Goal: Task Accomplishment & Management: Use online tool/utility

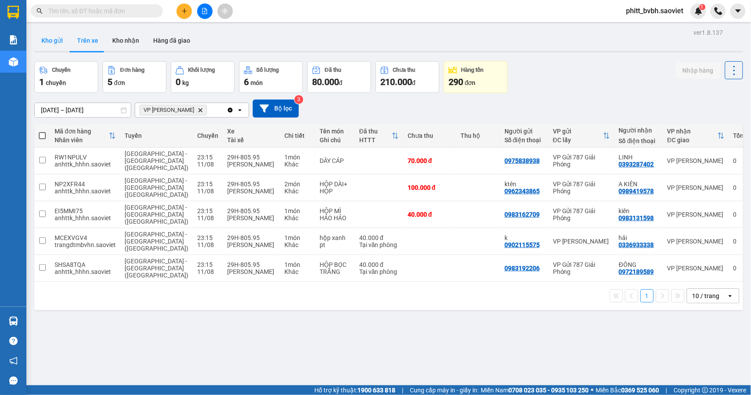
click at [52, 40] on button "Kho gửi" at bounding box center [52, 40] width 36 height 21
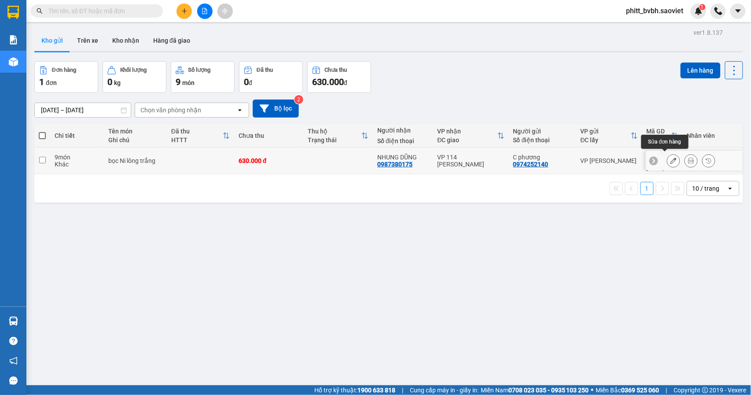
click at [670, 158] on icon at bounding box center [673, 161] width 6 height 6
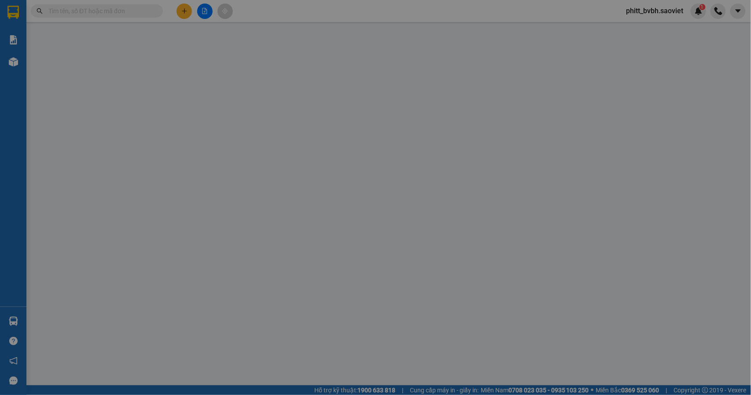
type input "0974252140"
type input "C phương"
type input "0987380175"
type input "NHUNG DŨNG"
type input "630.000"
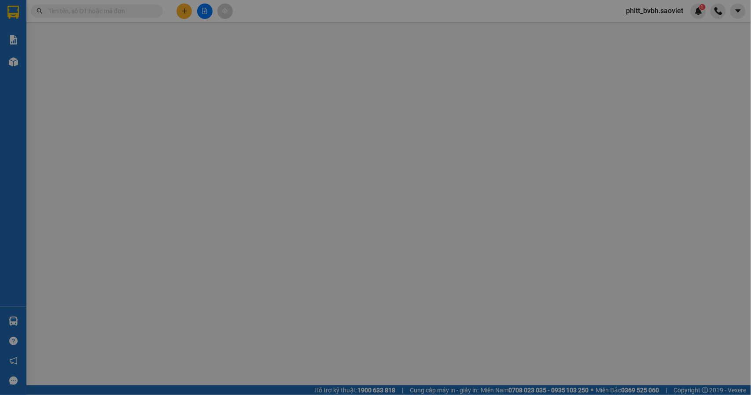
type input "630.000"
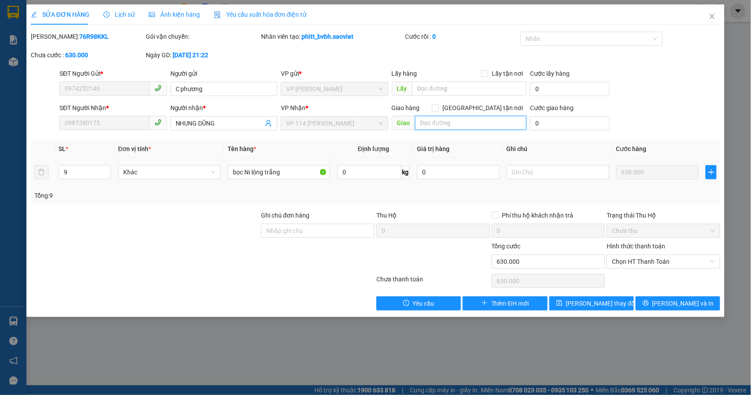
click at [463, 125] on input "text" at bounding box center [470, 123] width 111 height 14
type input "lên trước xe 96166 6Bao"
click at [606, 306] on span "[PERSON_NAME] thay đổi" at bounding box center [601, 303] width 70 height 10
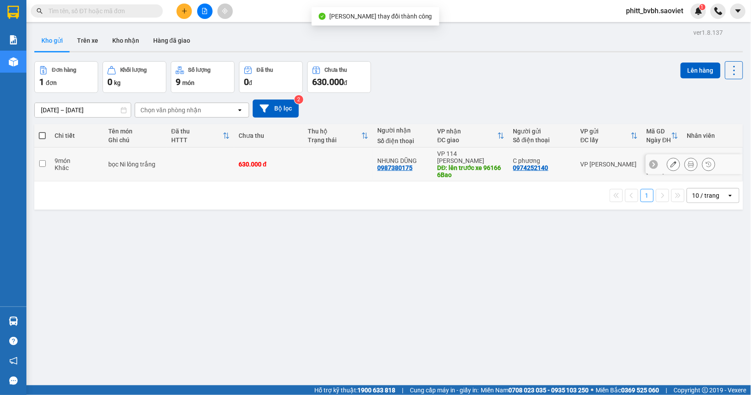
click at [77, 158] on div "9 món" at bounding box center [77, 160] width 45 height 7
checkbox input "true"
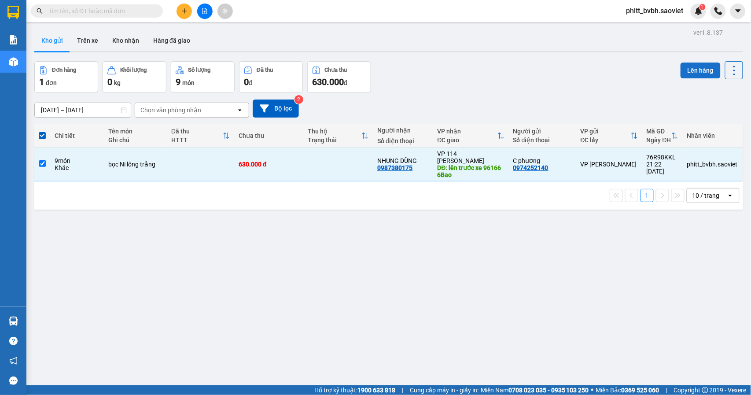
click at [685, 70] on button "Lên hàng" at bounding box center [700, 70] width 40 height 16
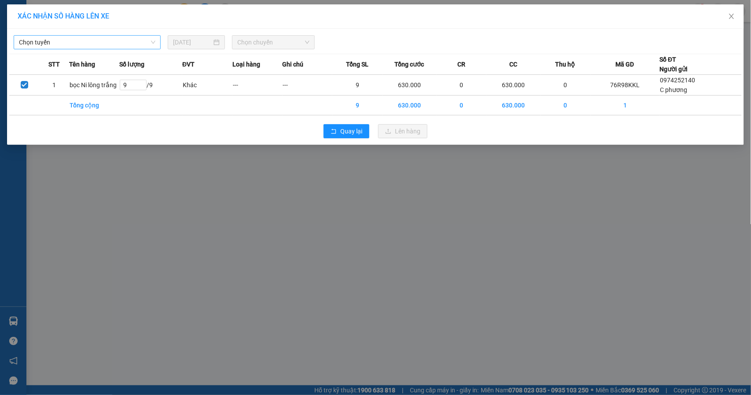
click at [104, 39] on span "Chọn tuyến" at bounding box center [87, 42] width 136 height 13
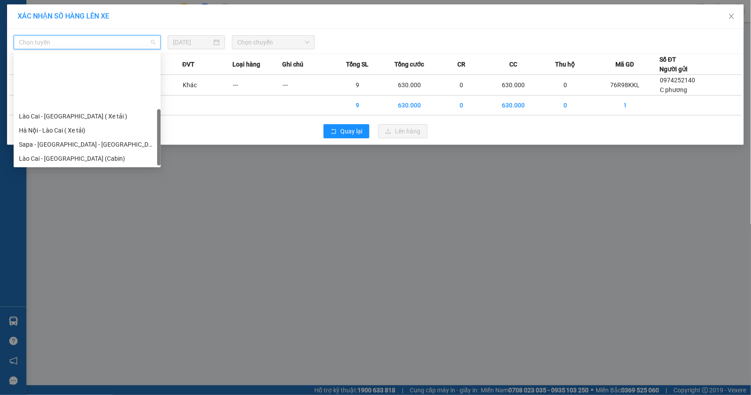
scroll to position [70, 0]
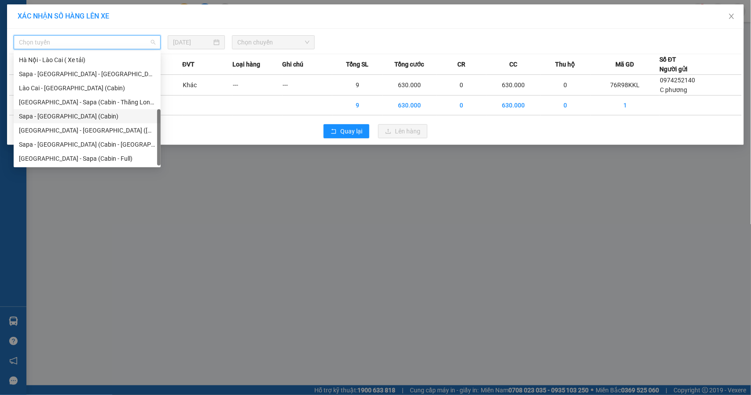
click at [64, 113] on div "Sapa - [GEOGRAPHIC_DATA] (Cabin)" at bounding box center [87, 116] width 136 height 10
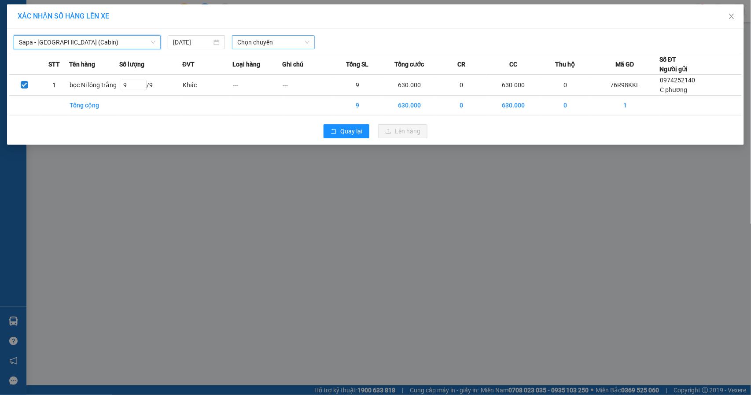
click at [275, 45] on span "Chọn chuyến" at bounding box center [273, 42] width 72 height 13
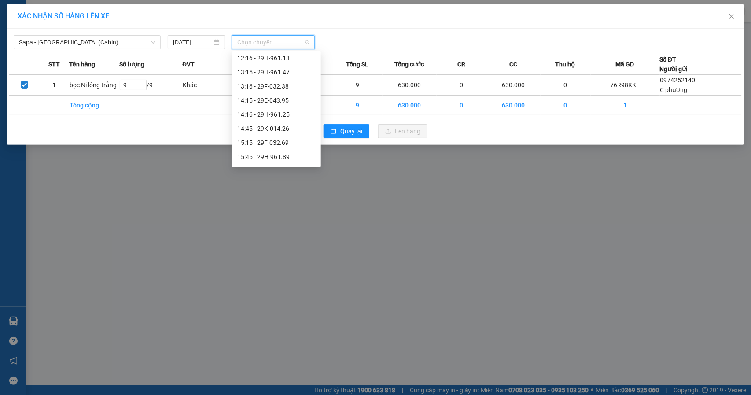
scroll to position [352, 0]
click at [289, 154] on div "23:58 - 29H-961.66" at bounding box center [276, 159] width 78 height 10
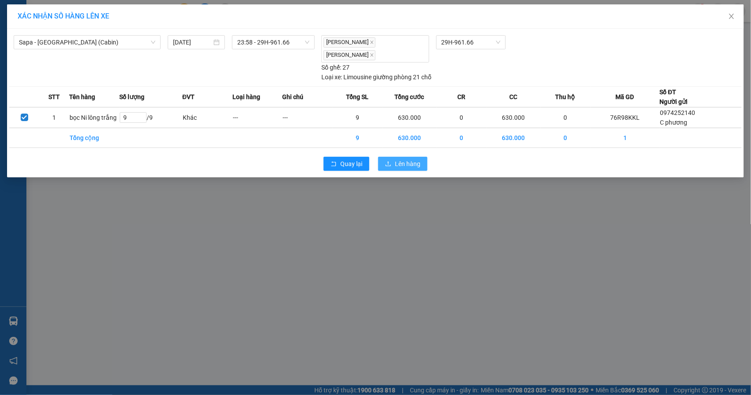
click at [398, 157] on button "Lên hàng" at bounding box center [402, 164] width 49 height 14
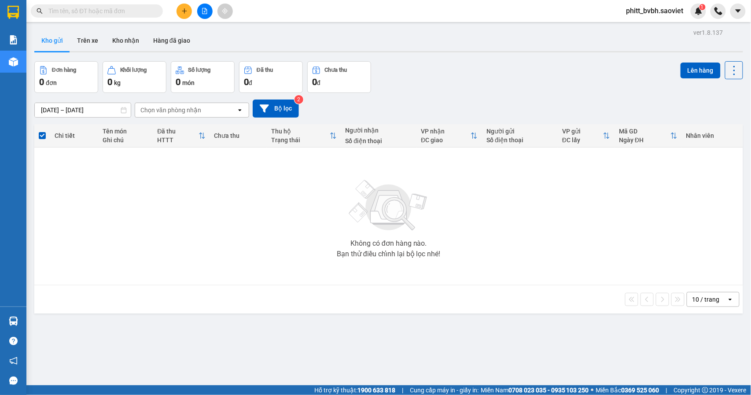
click at [203, 10] on icon "file-add" at bounding box center [205, 11] width 6 height 6
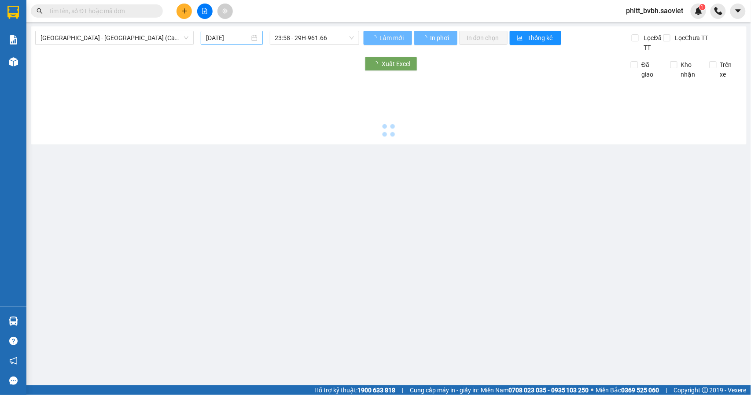
type input "[DATE]"
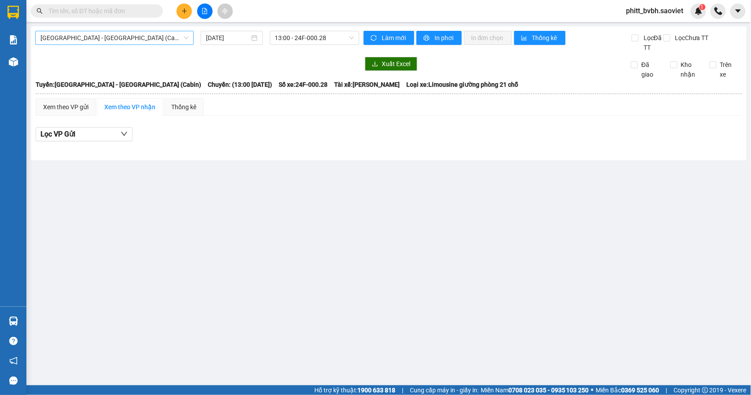
click at [148, 37] on span "[GEOGRAPHIC_DATA] - [GEOGRAPHIC_DATA] (Cabin)" at bounding box center [114, 37] width 148 height 13
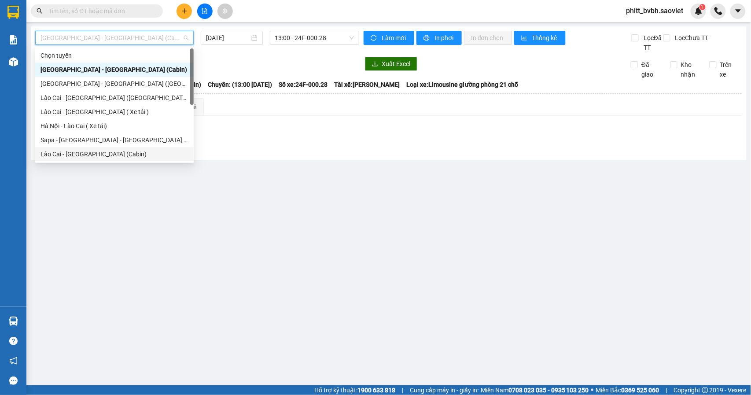
scroll to position [70, 0]
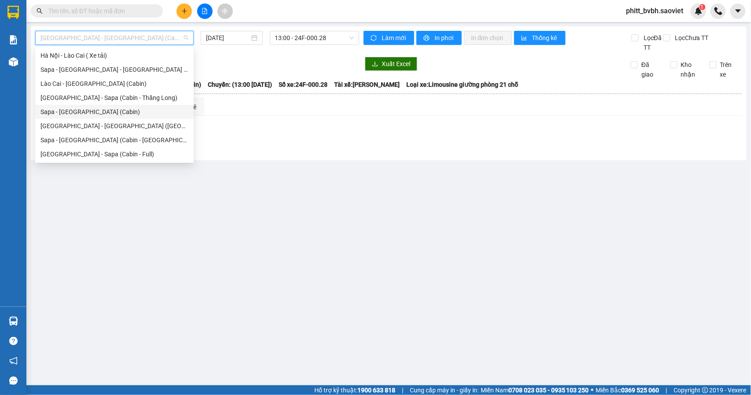
click at [98, 108] on div "Sapa - [GEOGRAPHIC_DATA] (Cabin)" at bounding box center [114, 112] width 148 height 10
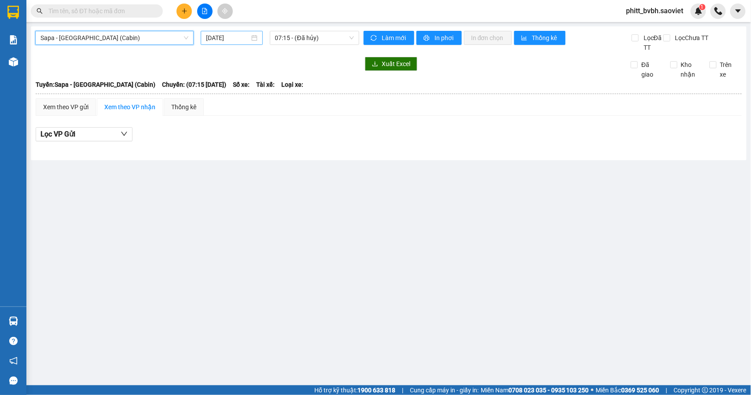
click at [226, 35] on input "[DATE]" at bounding box center [228, 38] width 44 height 10
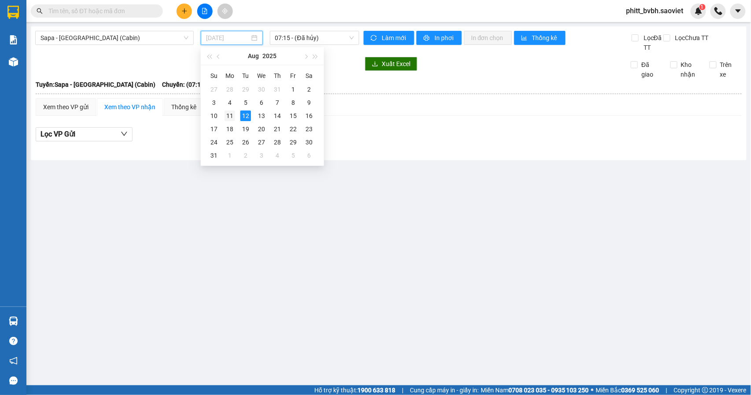
click at [236, 112] on td "11" at bounding box center [230, 115] width 16 height 13
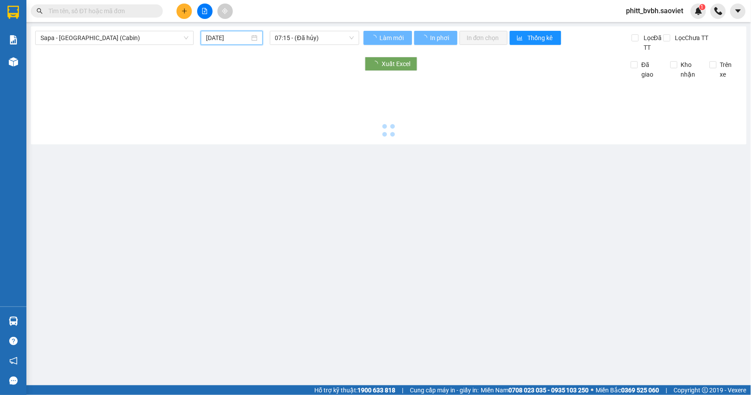
type input "[DATE]"
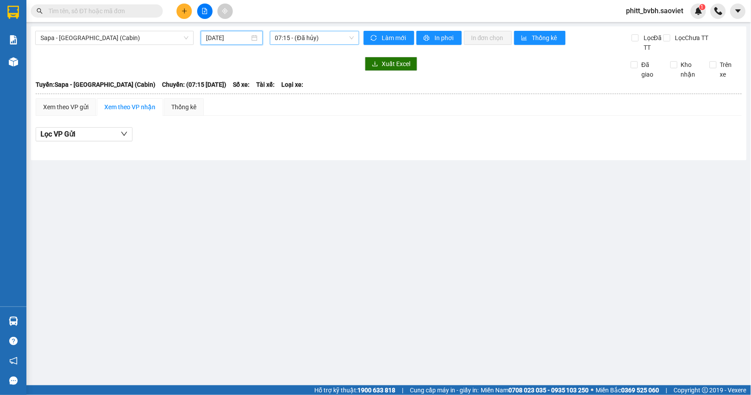
click at [330, 39] on span "07:15 - (Đã hủy)" at bounding box center [314, 37] width 79 height 13
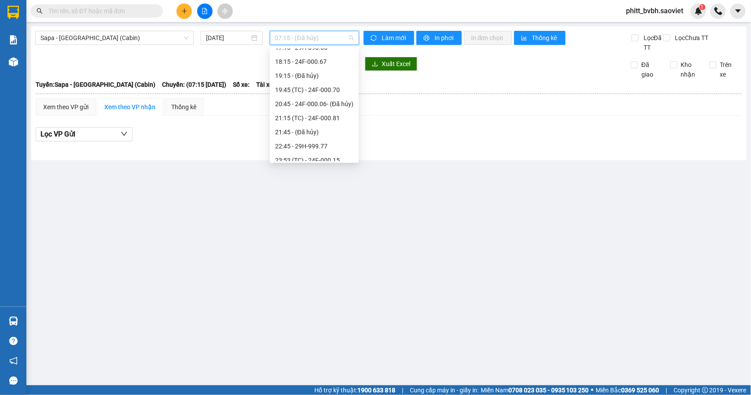
scroll to position [366, 0]
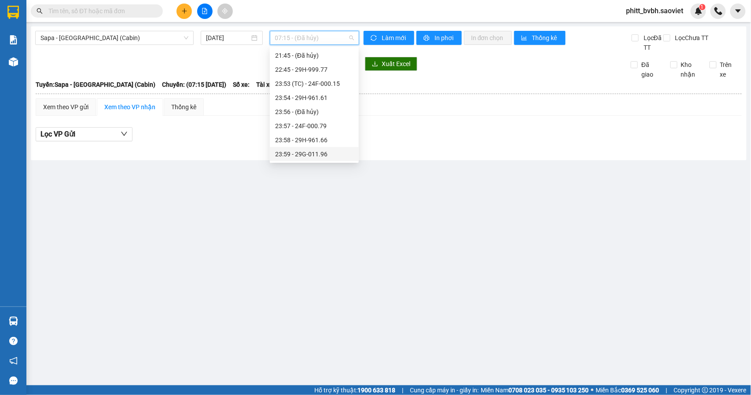
click at [331, 148] on div "23:59 - 29G-011.96" at bounding box center [314, 154] width 89 height 14
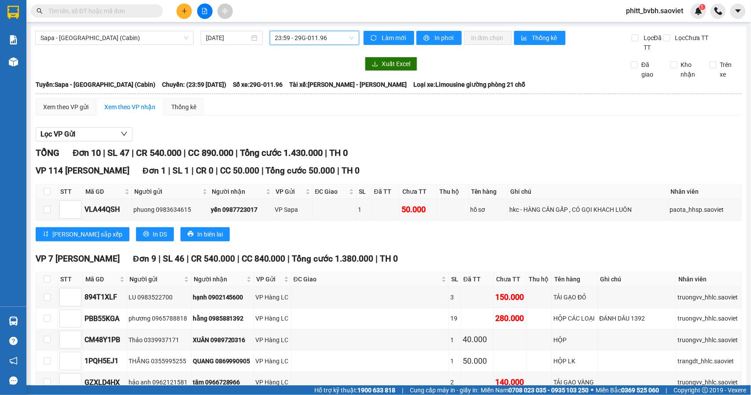
click at [334, 34] on span "23:59 - 29G-011.96" at bounding box center [314, 37] width 79 height 13
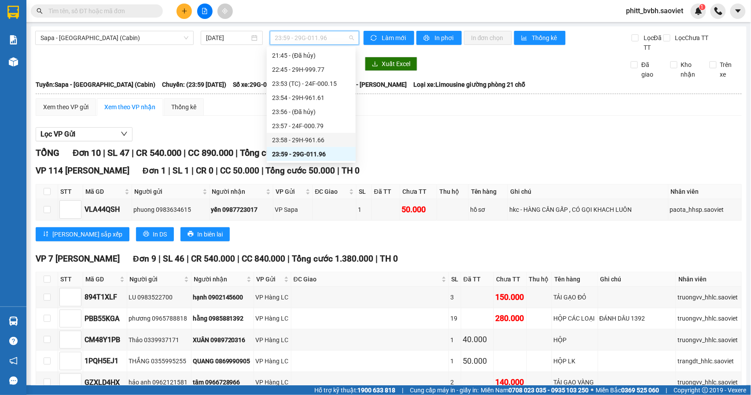
click at [324, 134] on div "23:58 - 29H-961.66" at bounding box center [311, 140] width 89 height 14
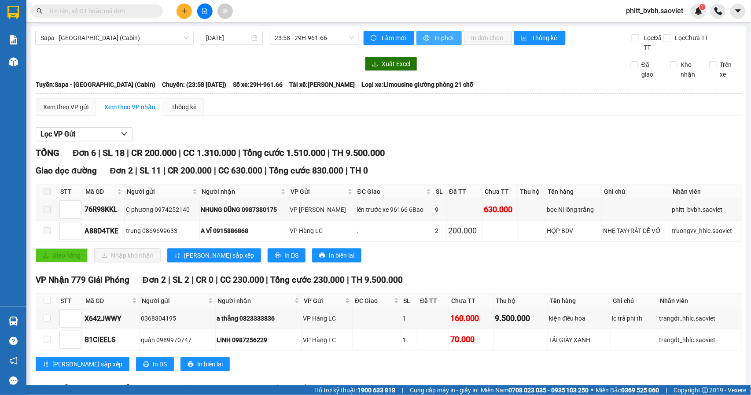
click at [441, 41] on span "In phơi" at bounding box center [444, 38] width 20 height 10
click at [123, 136] on icon "down" at bounding box center [124, 134] width 6 height 4
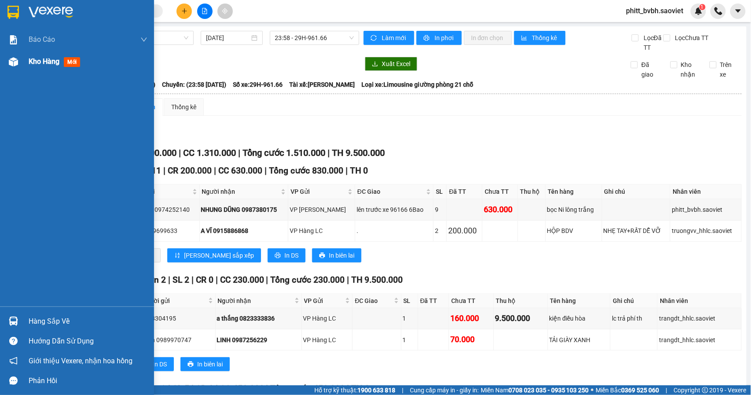
click at [43, 59] on span "Kho hàng" at bounding box center [44, 61] width 31 height 8
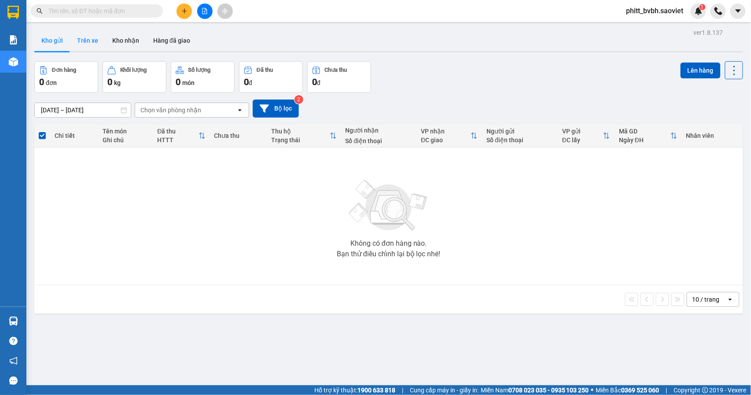
click at [83, 37] on button "Trên xe" at bounding box center [87, 40] width 35 height 21
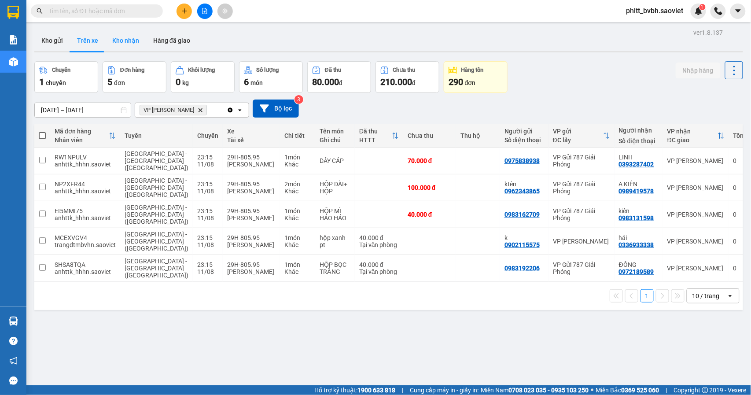
click at [129, 39] on button "Kho nhận" at bounding box center [125, 40] width 41 height 21
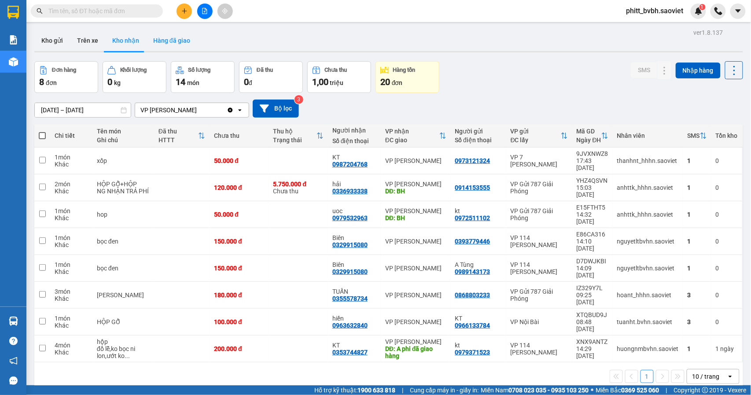
click at [172, 39] on button "Hàng đã giao" at bounding box center [171, 40] width 51 height 21
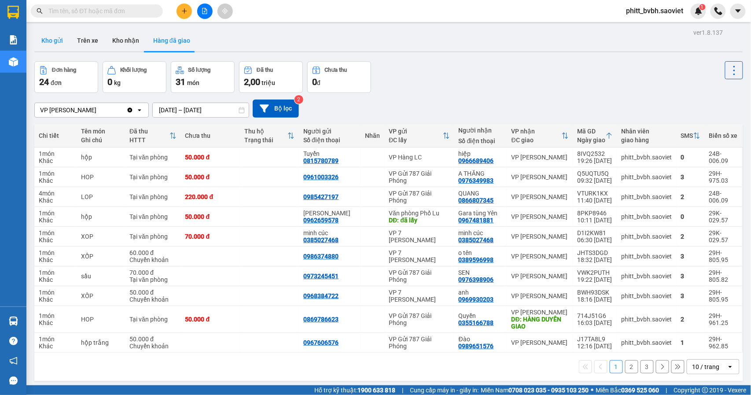
click at [56, 44] on button "Kho gửi" at bounding box center [52, 40] width 36 height 21
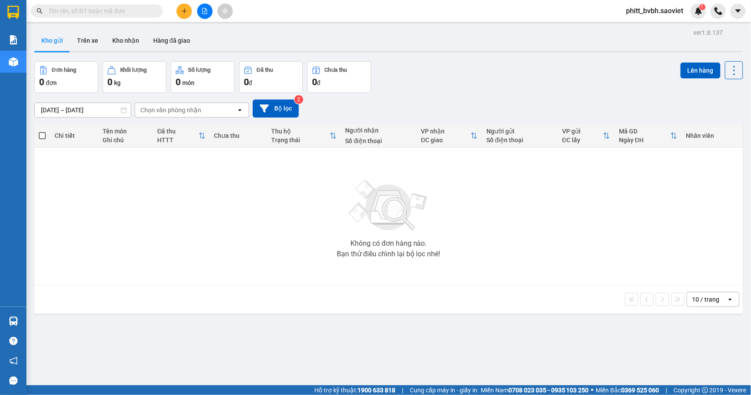
click at [118, 7] on input "text" at bounding box center [100, 11] width 104 height 10
click at [171, 33] on button "Hàng đã giao" at bounding box center [171, 40] width 51 height 21
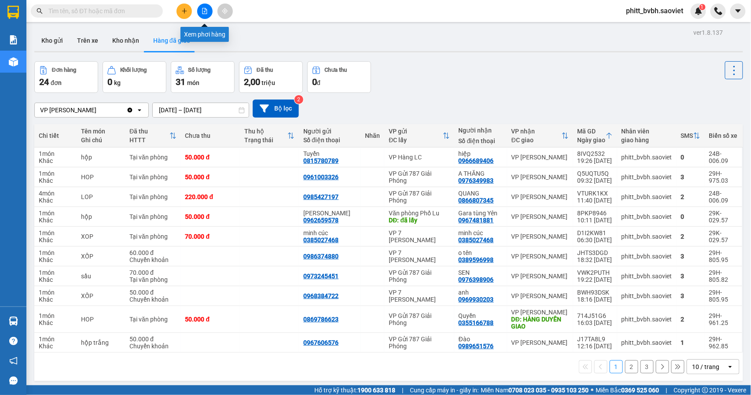
click at [208, 8] on button at bounding box center [204, 11] width 15 height 15
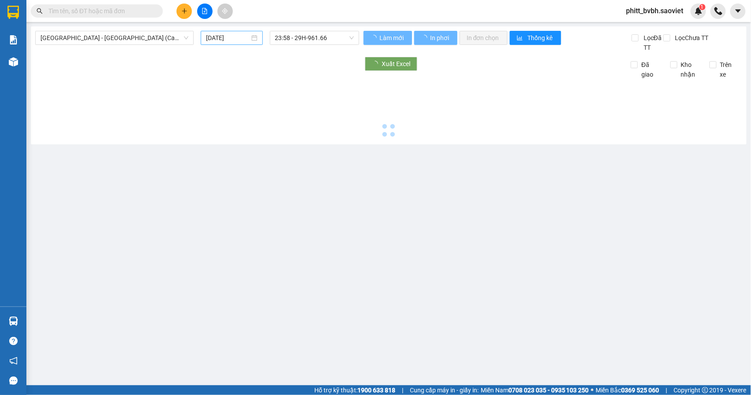
type input "[DATE]"
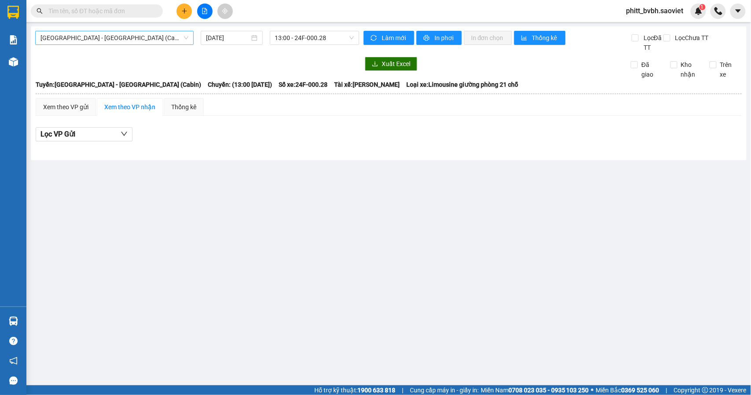
click at [131, 39] on span "[GEOGRAPHIC_DATA] - [GEOGRAPHIC_DATA] (Cabin)" at bounding box center [114, 37] width 148 height 13
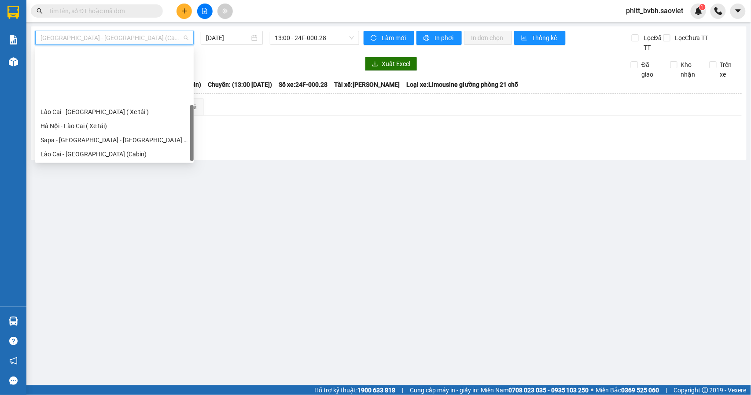
scroll to position [70, 0]
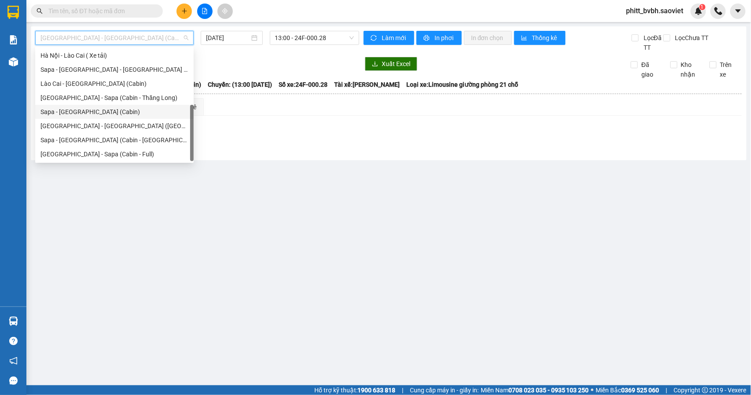
click at [84, 109] on div "Sapa - [GEOGRAPHIC_DATA] (Cabin)" at bounding box center [114, 112] width 148 height 10
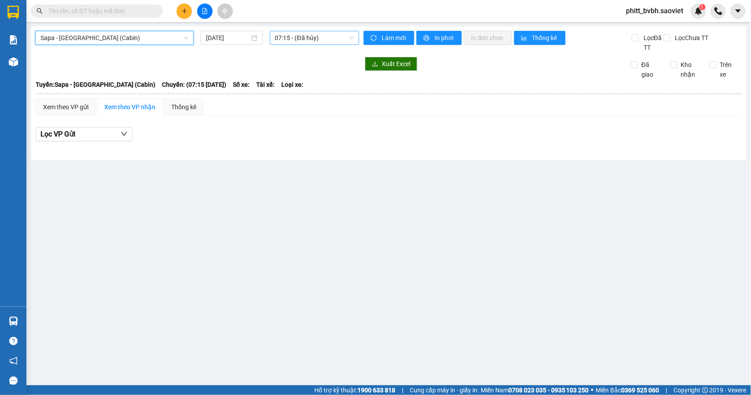
click at [307, 41] on span "07:15 - (Đã hủy)" at bounding box center [314, 37] width 79 height 13
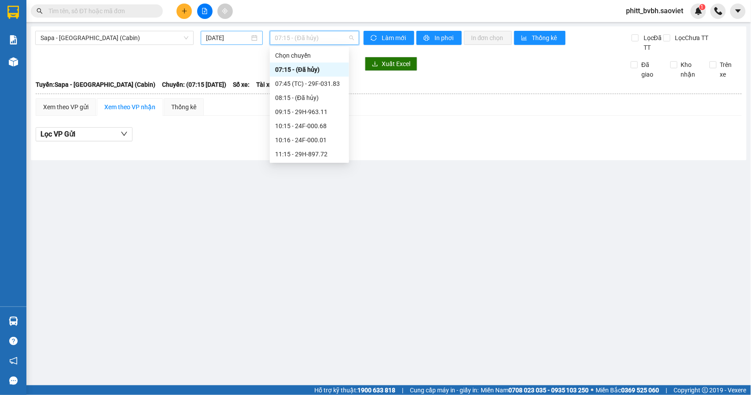
click at [215, 36] on input "[DATE]" at bounding box center [228, 38] width 44 height 10
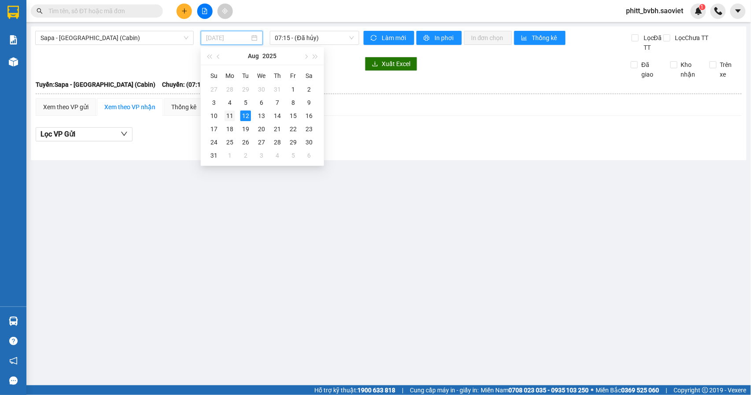
click at [227, 114] on div "11" at bounding box center [229, 115] width 11 height 11
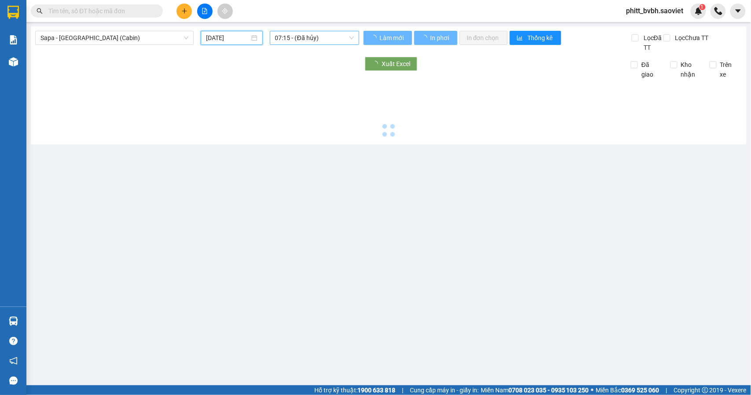
type input "[DATE]"
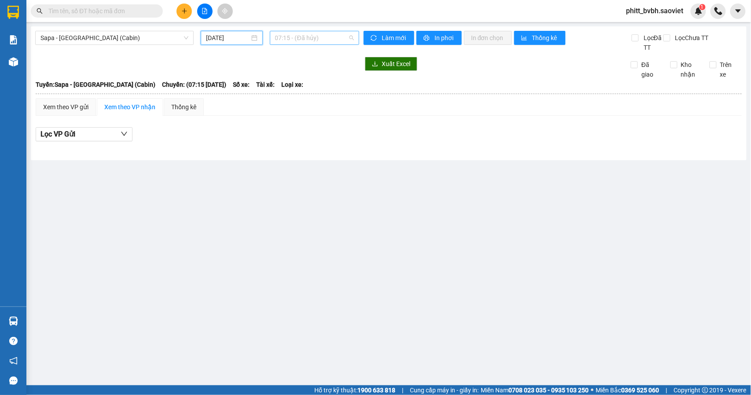
click at [324, 36] on span "07:15 - (Đã hủy)" at bounding box center [314, 37] width 79 height 13
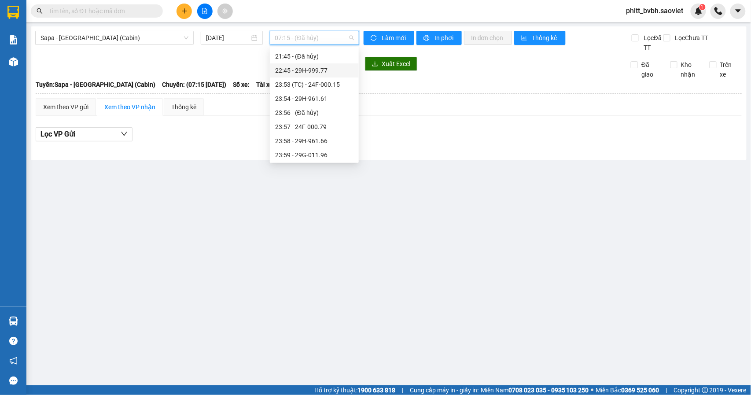
scroll to position [366, 0]
click at [332, 138] on div "23:58 - 29H-961.66" at bounding box center [314, 140] width 78 height 10
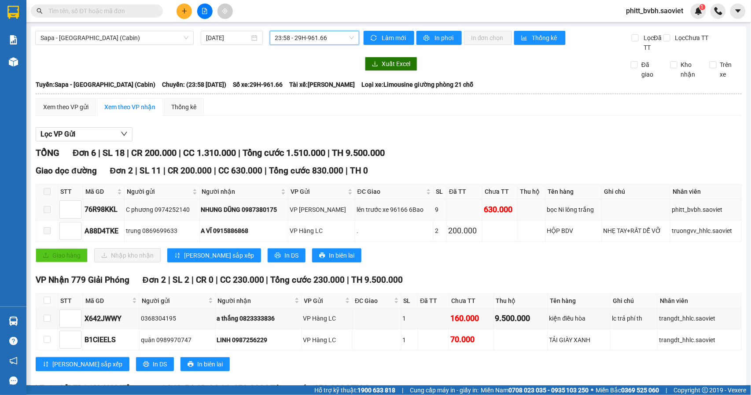
click at [634, 212] on td at bounding box center [636, 209] width 69 height 21
click at [134, 203] on td "C phương 0974252140" at bounding box center [162, 209] width 75 height 21
click at [46, 210] on span at bounding box center [47, 209] width 7 height 7
click at [95, 208] on div "76R98KKL" at bounding box center [103, 209] width 38 height 11
drag, startPoint x: 69, startPoint y: 210, endPoint x: 82, endPoint y: 210, distance: 13.2
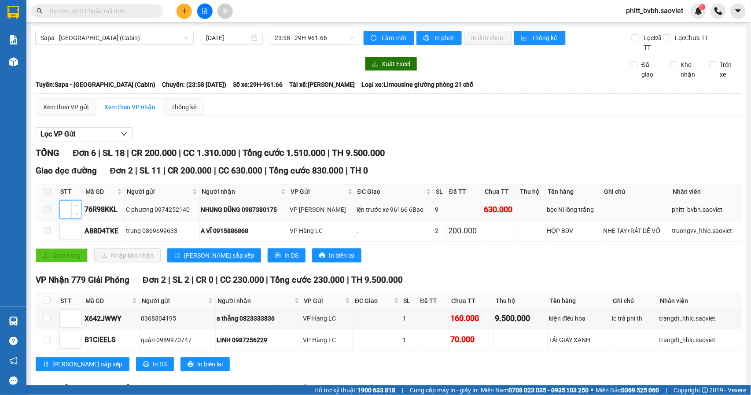
click at [69, 210] on input at bounding box center [70, 209] width 21 height 13
click at [101, 209] on div "76R98KKL" at bounding box center [103, 209] width 38 height 11
drag, startPoint x: 160, startPoint y: 211, endPoint x: 187, endPoint y: 210, distance: 26.4
click at [161, 211] on div "C phương 0974252140" at bounding box center [162, 210] width 72 height 10
click at [125, 134] on icon "down" at bounding box center [124, 133] width 7 height 7
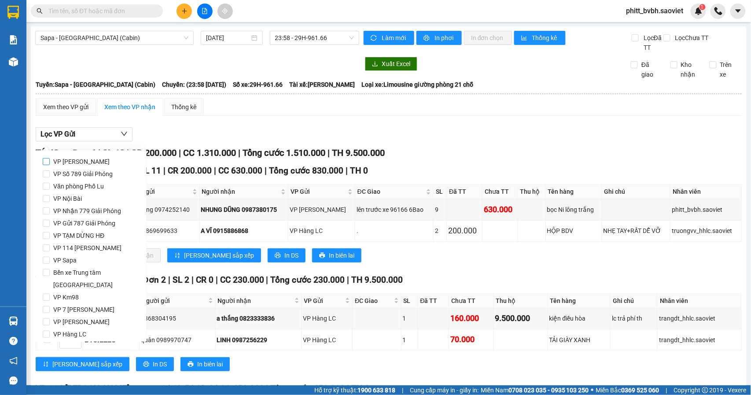
click at [72, 162] on span "VP [PERSON_NAME]" at bounding box center [81, 161] width 63 height 12
click at [50, 162] on input "VP [PERSON_NAME]" at bounding box center [46, 161] width 7 height 7
checkbox input "true"
click at [240, 135] on div "Lọc VP Gửi" at bounding box center [389, 134] width 706 height 15
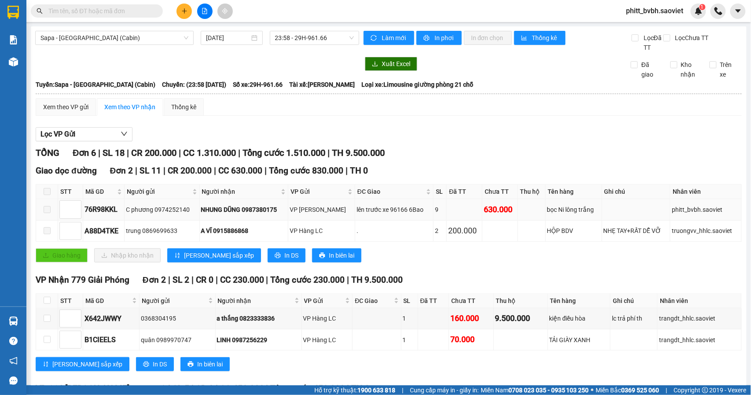
click at [104, 211] on div "76R98KKL" at bounding box center [103, 209] width 38 height 11
click at [48, 210] on span at bounding box center [47, 209] width 7 height 7
click at [130, 210] on div "C phương 0974252140" at bounding box center [162, 210] width 72 height 10
click at [83, 107] on div "Xem theo VP gửi" at bounding box center [65, 107] width 45 height 10
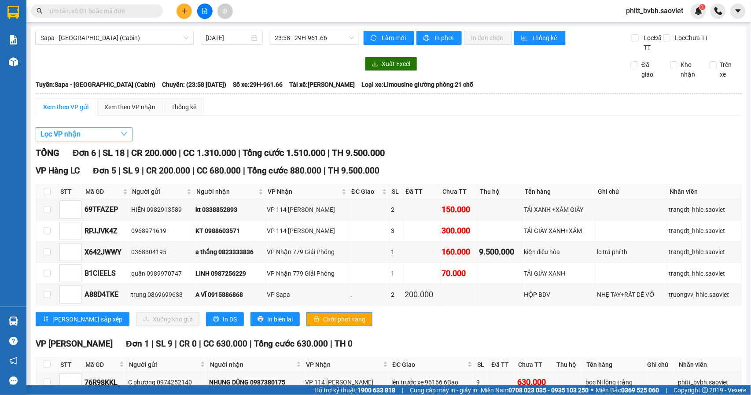
click at [106, 137] on button "Lọc VP nhận" at bounding box center [84, 134] width 97 height 14
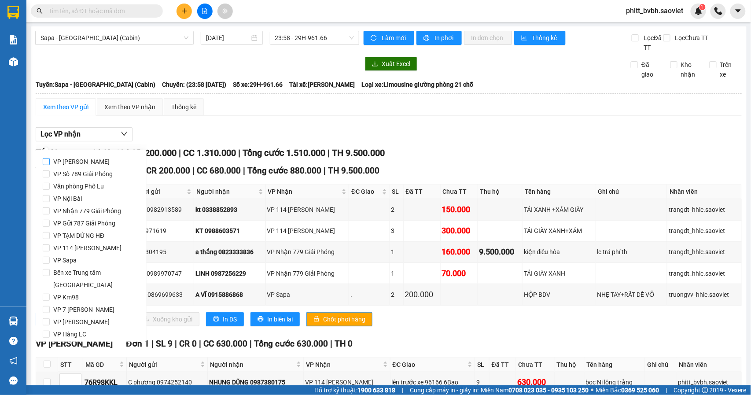
click at [100, 161] on label "VP [PERSON_NAME]" at bounding box center [91, 161] width 97 height 12
click at [50, 161] on input "VP [PERSON_NAME]" at bounding box center [46, 161] width 7 height 7
checkbox input "true"
click at [209, 130] on div "Lọc VP nhận" at bounding box center [389, 134] width 706 height 15
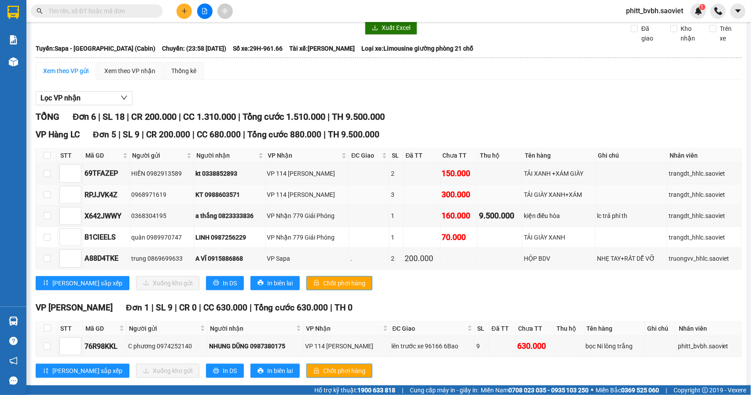
scroll to position [56, 0]
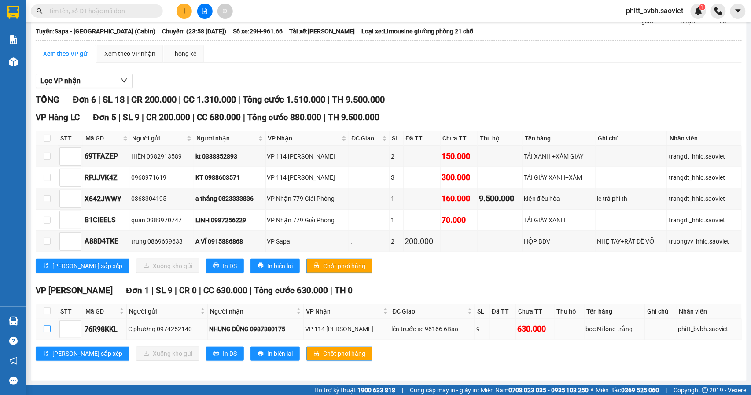
click at [47, 328] on input "checkbox" at bounding box center [47, 328] width 7 height 7
checkbox input "true"
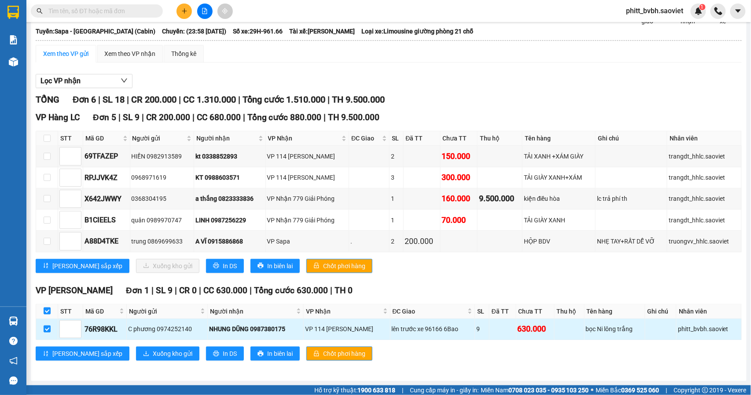
click at [645, 333] on td at bounding box center [660, 329] width 31 height 21
click at [46, 324] on label at bounding box center [47, 329] width 7 height 10
click at [46, 325] on input "checkbox" at bounding box center [47, 328] width 7 height 7
checkbox input "false"
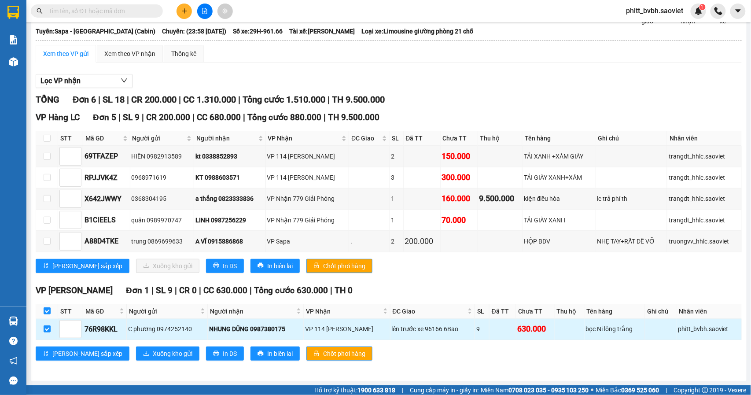
checkbox input "false"
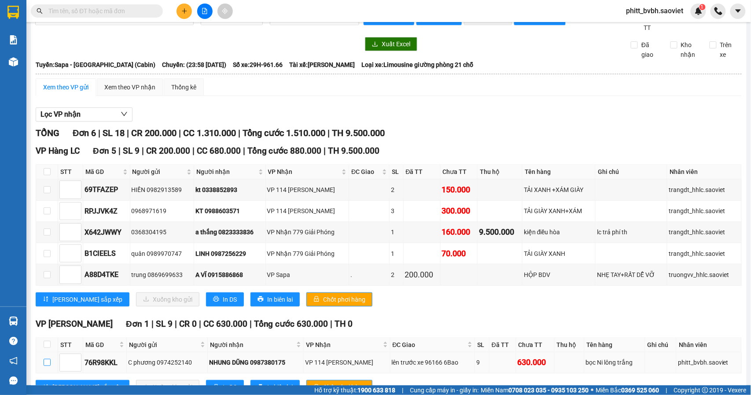
scroll to position [0, 0]
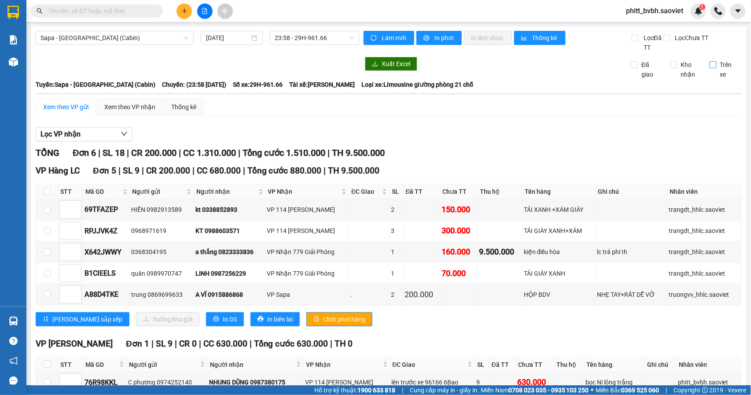
click at [709, 64] on input "Trên xe" at bounding box center [712, 64] width 7 height 7
click at [709, 62] on input "Trên xe" at bounding box center [712, 64] width 7 height 7
checkbox input "false"
click at [115, 132] on button "Lọc VP nhận" at bounding box center [84, 134] width 97 height 14
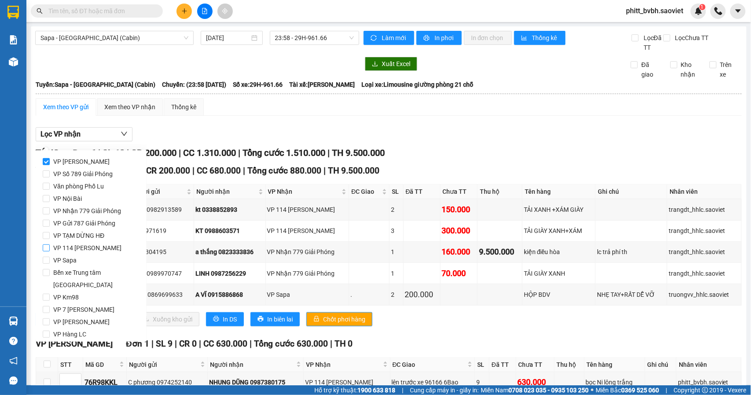
click at [88, 249] on span "VP 114 [PERSON_NAME]" at bounding box center [87, 248] width 75 height 12
click at [50, 249] on input "VP 114 [PERSON_NAME]" at bounding box center [46, 247] width 7 height 7
checkbox input "true"
click at [44, 164] on input "VP [PERSON_NAME]" at bounding box center [46, 161] width 7 height 7
checkbox input "false"
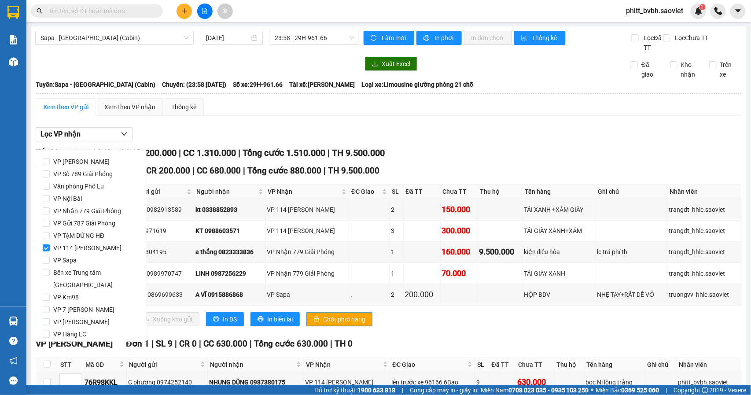
click at [262, 127] on div "Lọc VP nhận TỔNG Đơn 6 | SL 18 | CR 200.000 | CC 1.310.000 | Tổng cước 1.510.00…" at bounding box center [389, 274] width 706 height 302
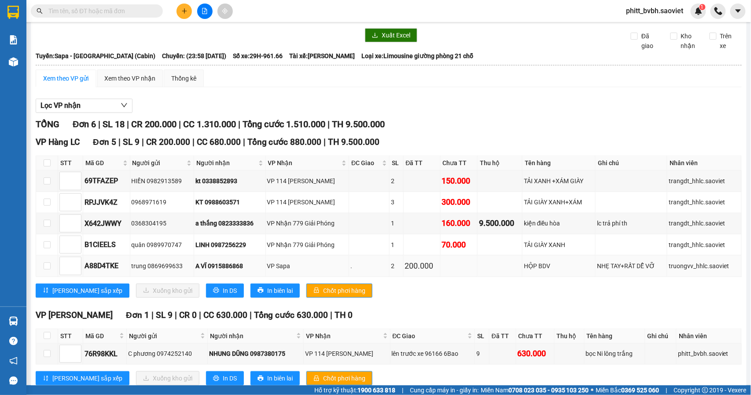
scroll to position [56, 0]
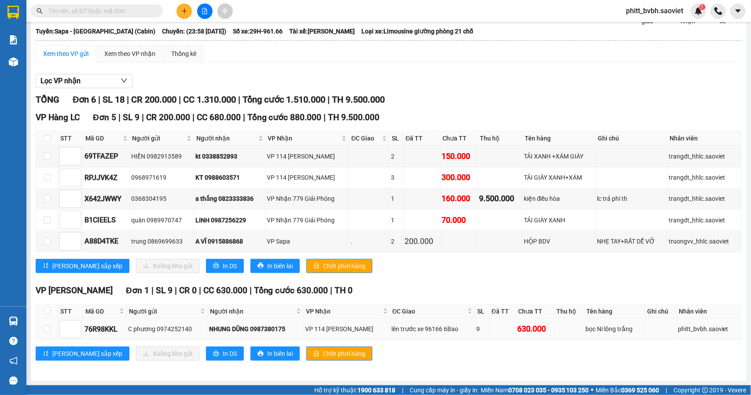
click at [93, 328] on div "76R98KKL" at bounding box center [104, 328] width 40 height 11
click at [62, 330] on input at bounding box center [70, 328] width 21 height 13
click at [47, 330] on input "checkbox" at bounding box center [47, 328] width 7 height 7
checkbox input "true"
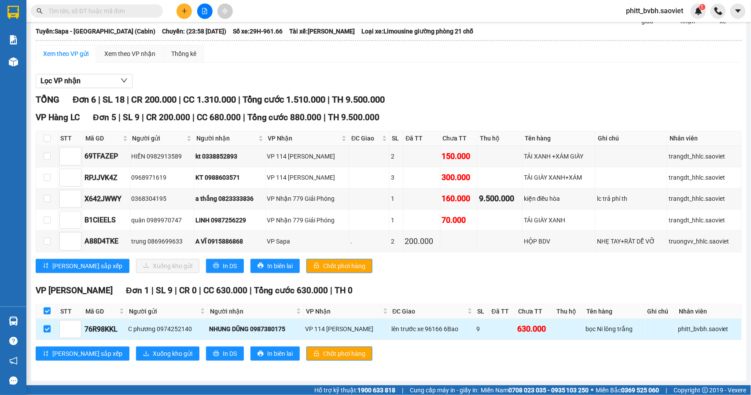
click at [48, 329] on input "checkbox" at bounding box center [47, 328] width 7 height 7
checkbox input "false"
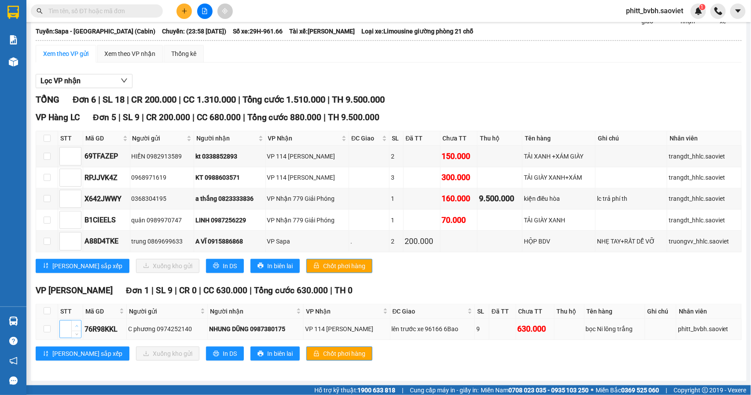
type input "1"
click at [76, 326] on icon "up" at bounding box center [76, 325] width 3 height 3
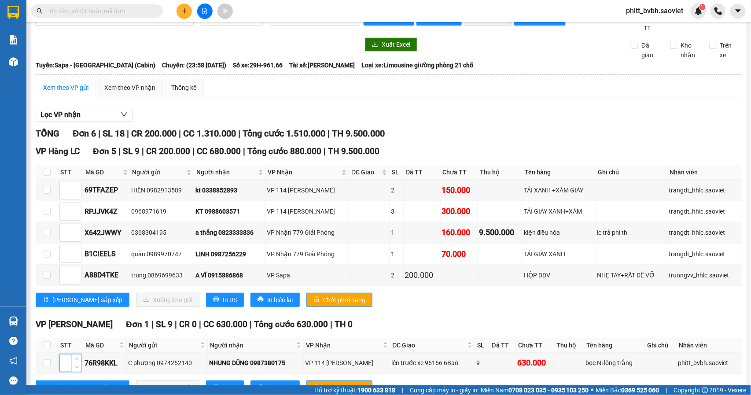
scroll to position [0, 0]
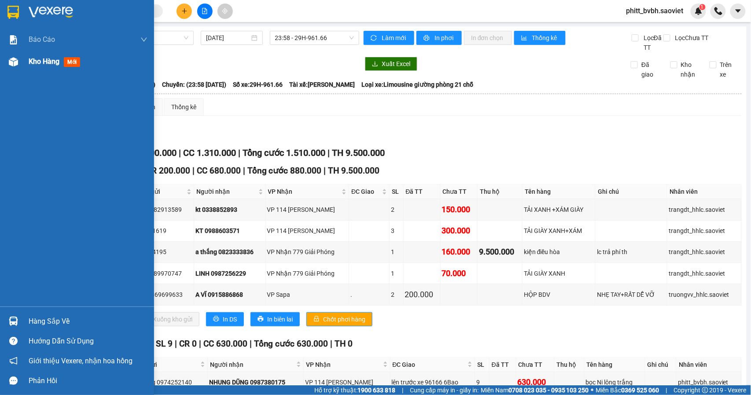
click at [53, 62] on span "Kho hàng" at bounding box center [44, 61] width 31 height 8
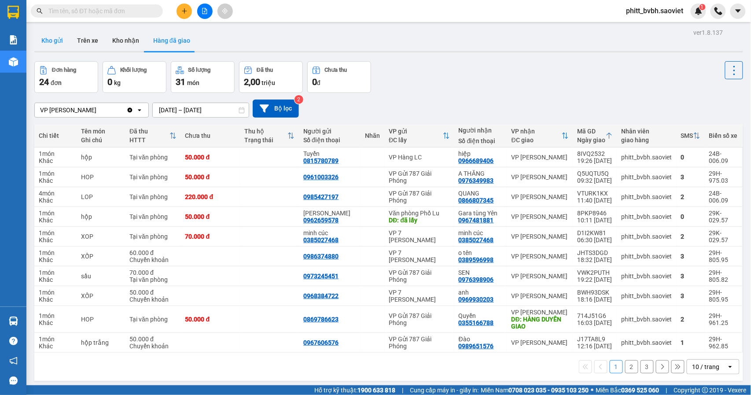
click at [62, 43] on button "Kho gửi" at bounding box center [52, 40] width 36 height 21
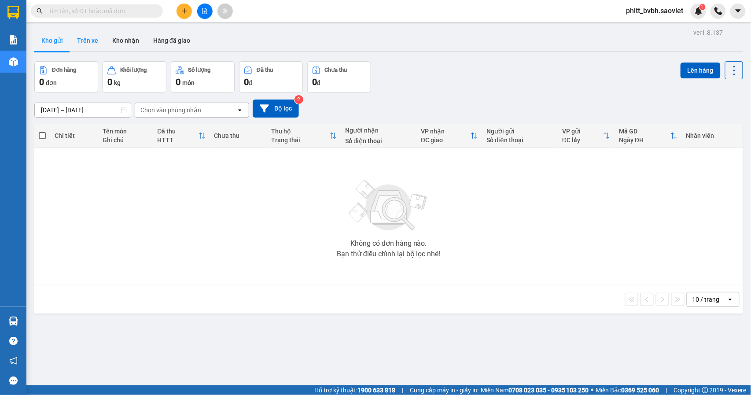
click at [79, 36] on button "Trên xe" at bounding box center [87, 40] width 35 height 21
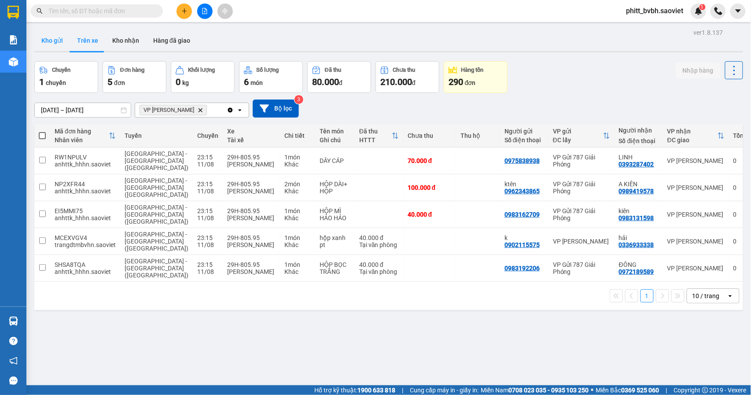
click at [57, 36] on button "Kho gửi" at bounding box center [52, 40] width 36 height 21
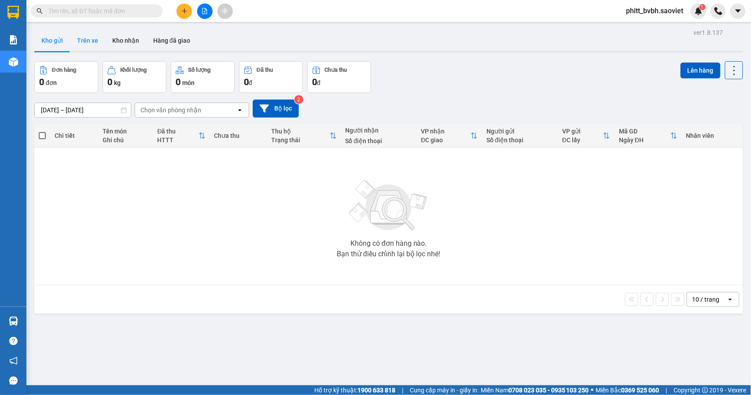
click at [83, 36] on button "Trên xe" at bounding box center [87, 40] width 35 height 21
